Goal: Download file/media

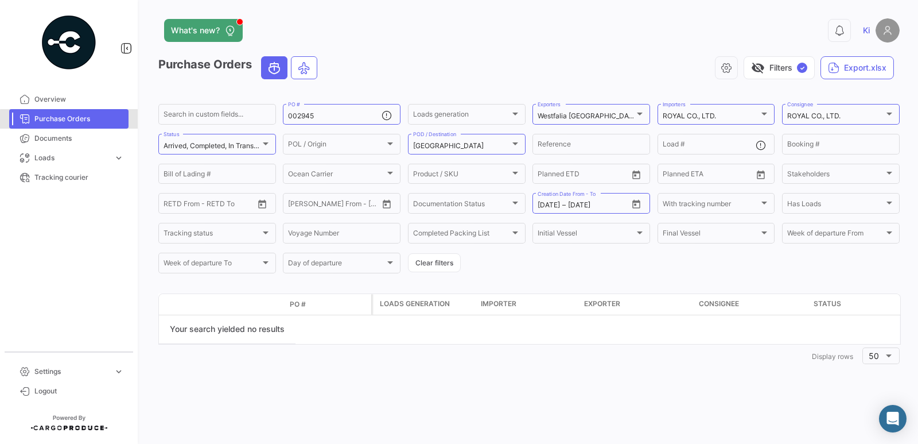
click at [77, 123] on span "Purchase Orders" at bounding box center [79, 119] width 90 height 10
click at [95, 161] on span "Loads" at bounding box center [71, 158] width 75 height 10
click at [78, 143] on link "Documents" at bounding box center [68, 139] width 119 height 20
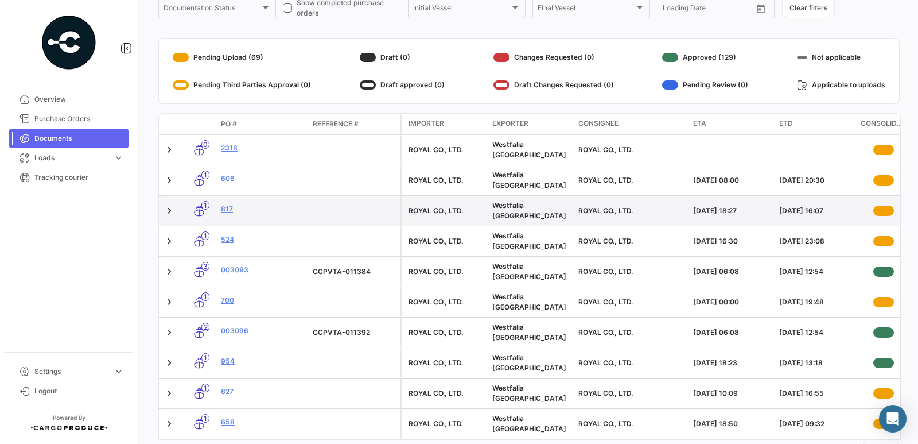
scroll to position [111, 0]
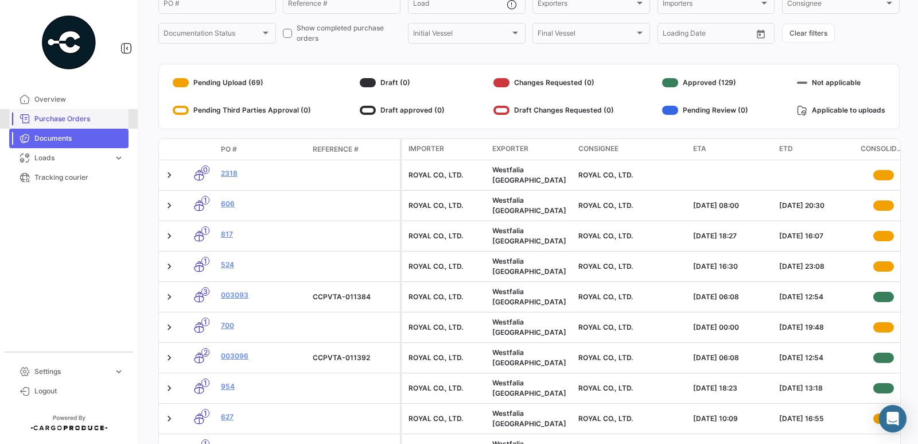
click at [84, 123] on span "Purchase Orders" at bounding box center [79, 119] width 90 height 10
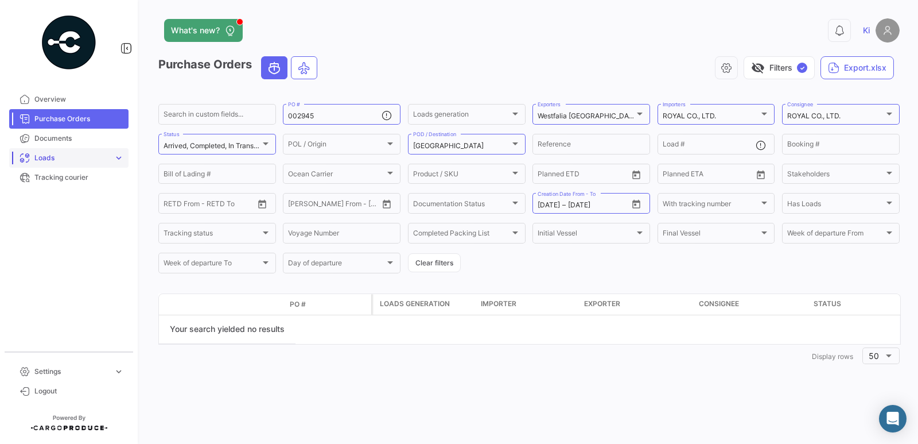
click at [51, 163] on link "Loads expand_more" at bounding box center [68, 158] width 119 height 20
click at [73, 205] on link "Ocean Loads" at bounding box center [76, 201] width 103 height 17
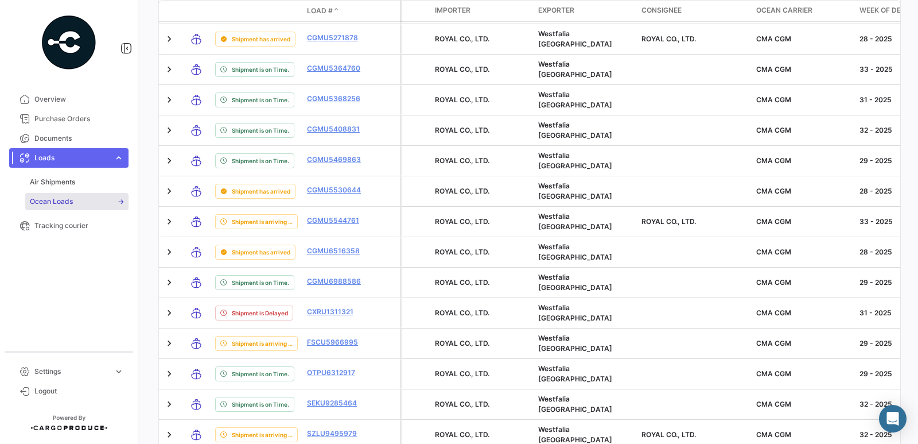
scroll to position [459, 0]
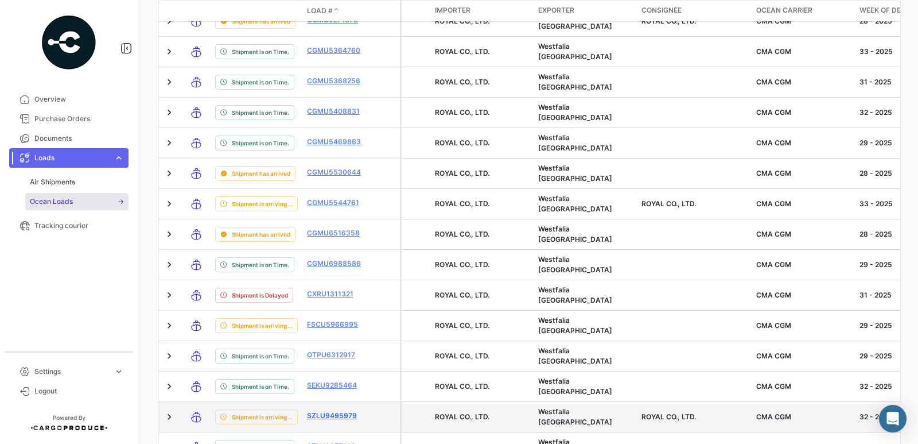
click at [344, 418] on link "SZLU9495979" at bounding box center [337, 415] width 60 height 10
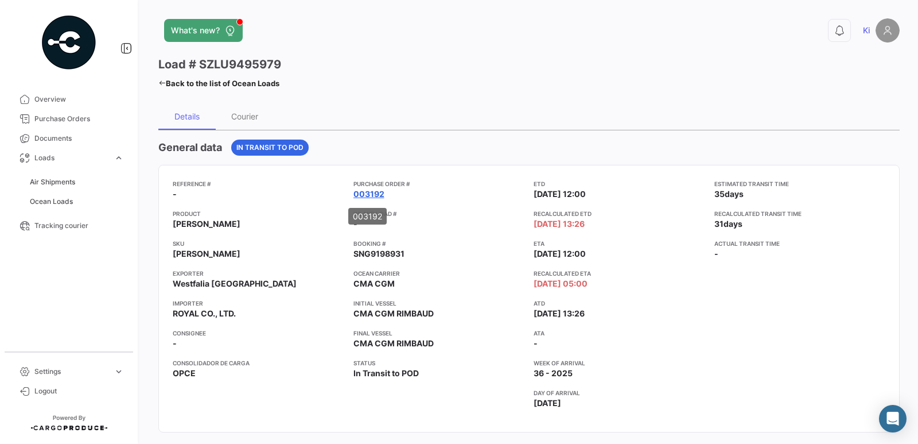
click at [370, 194] on link "003192" at bounding box center [368, 193] width 31 height 11
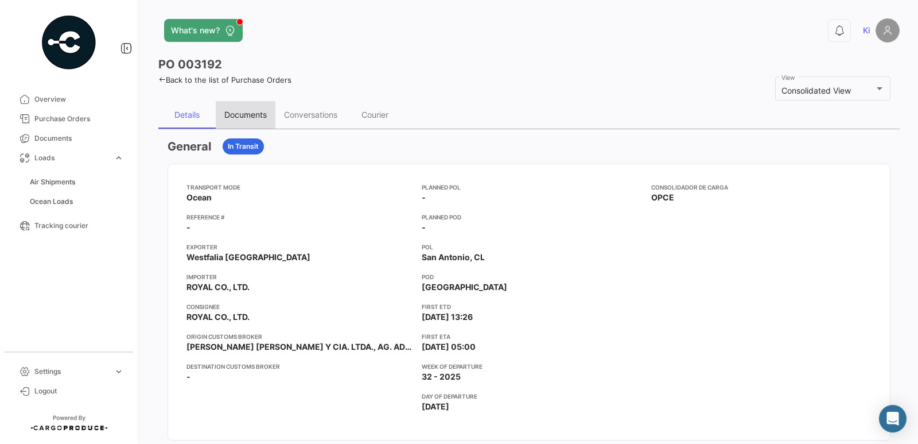
click at [256, 118] on div "Documents" at bounding box center [245, 115] width 42 height 10
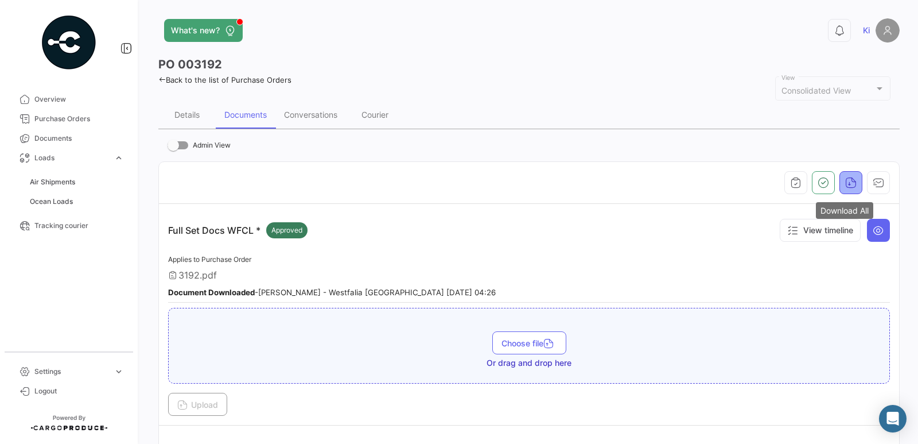
click at [846, 186] on icon "button" at bounding box center [850, 182] width 11 height 11
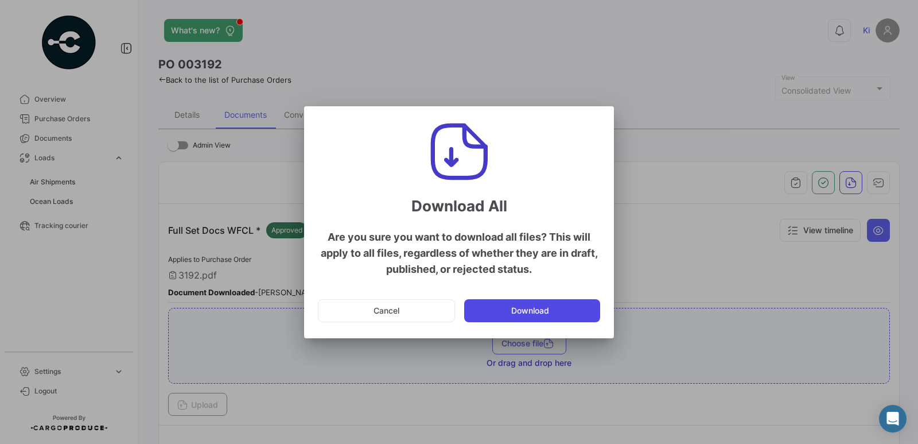
click at [557, 315] on button "Download" at bounding box center [532, 310] width 136 height 23
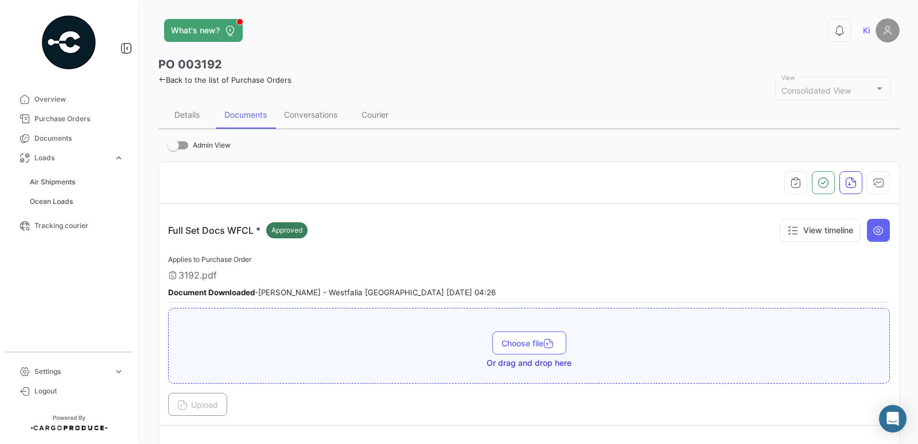
click at [433, 230] on div "Full Set Docs WFCL * Approved View timeline" at bounding box center [529, 230] width 722 height 34
click at [400, 187] on div at bounding box center [529, 182] width 722 height 23
click at [38, 389] on span "Logout" at bounding box center [79, 391] width 90 height 10
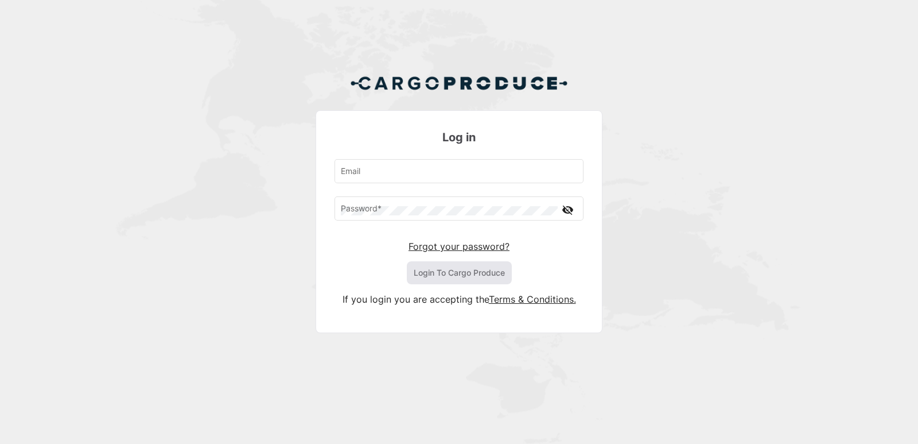
type input "[EMAIL_ADDRESS][DOMAIN_NAME]"
